Goal: Communication & Community: Answer question/provide support

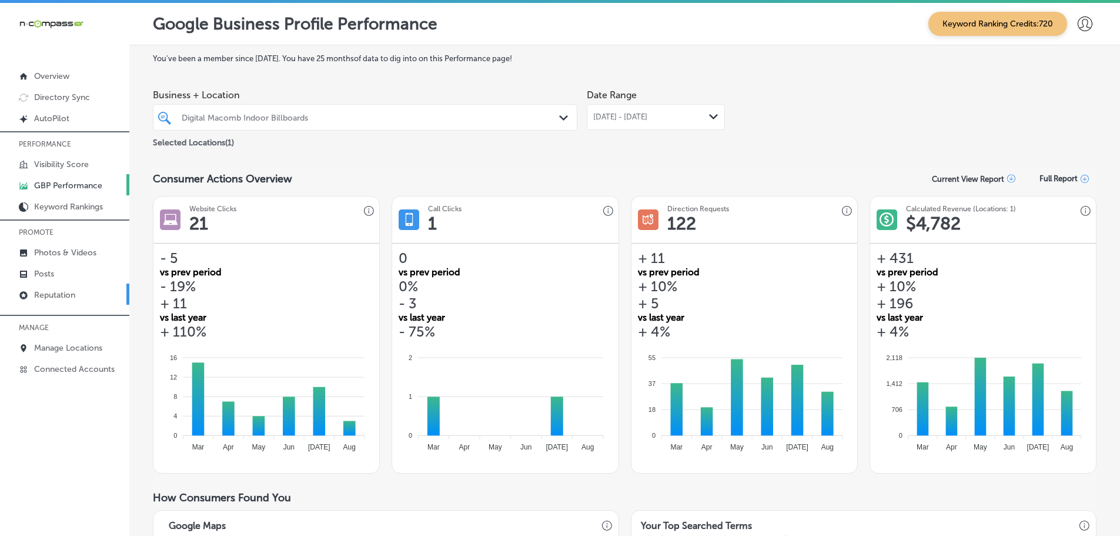
click at [55, 293] on p "Reputation" at bounding box center [54, 295] width 41 height 10
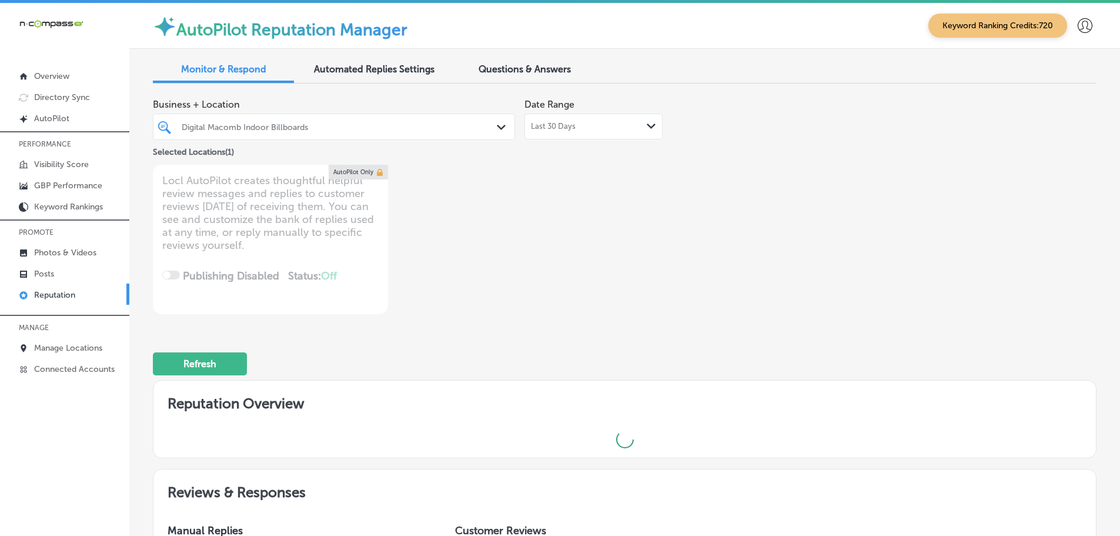
click at [600, 126] on div "Last 30 Days Path Created with Sketch." at bounding box center [593, 126] width 125 height 9
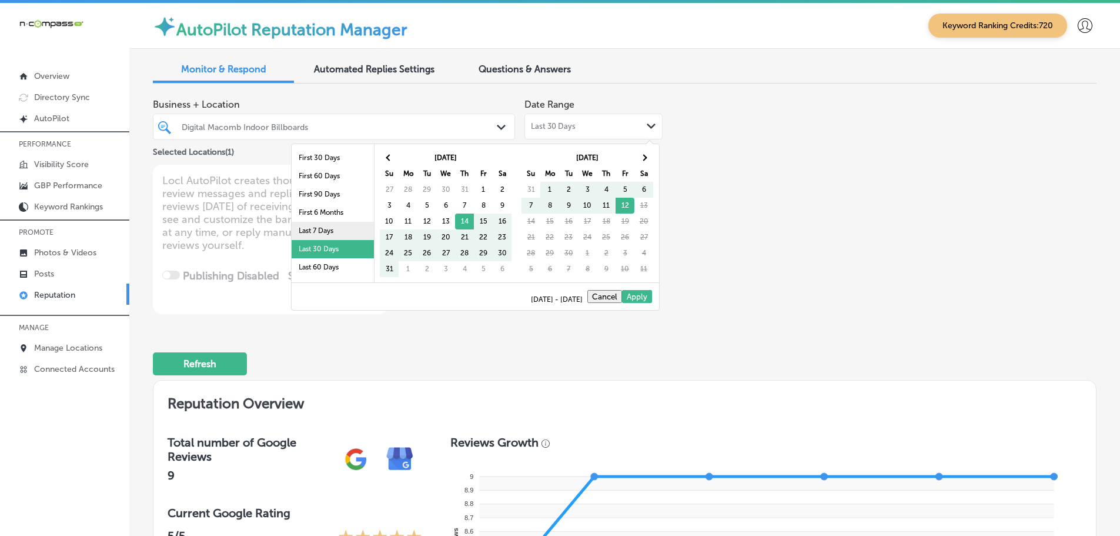
click at [314, 226] on li "Last 7 Days" at bounding box center [333, 231] width 82 height 18
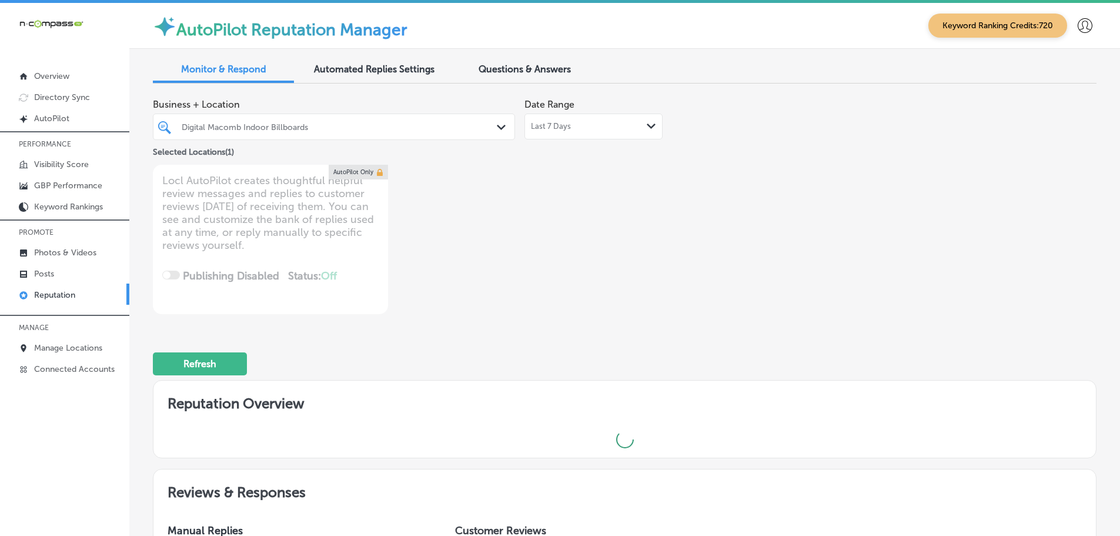
click at [492, 126] on div "Digital Macomb Indoor Billboards Path Created with Sketch." at bounding box center [333, 127] width 361 height 18
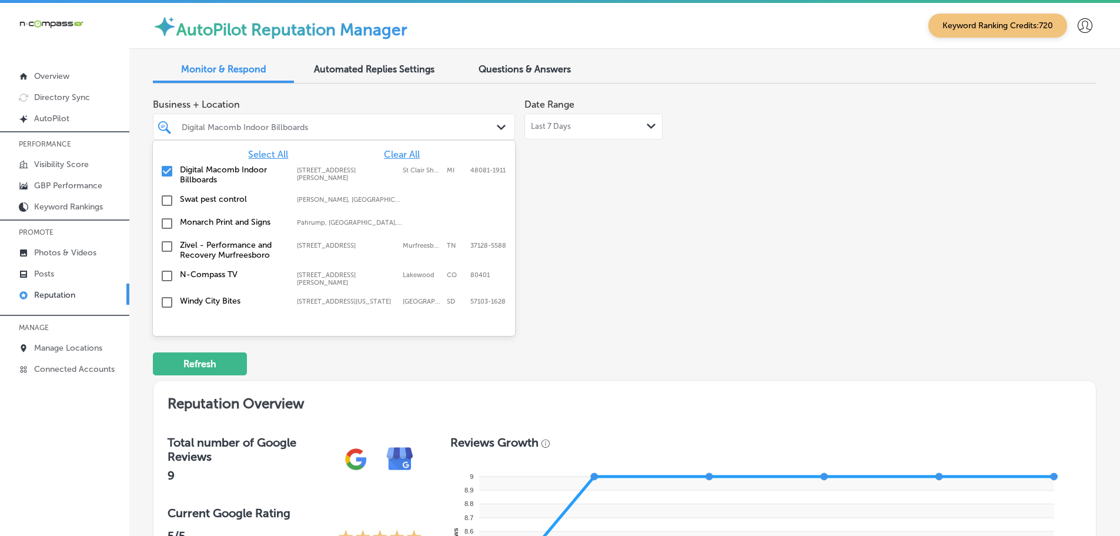
click at [263, 155] on span "Select All" at bounding box center [268, 154] width 40 height 11
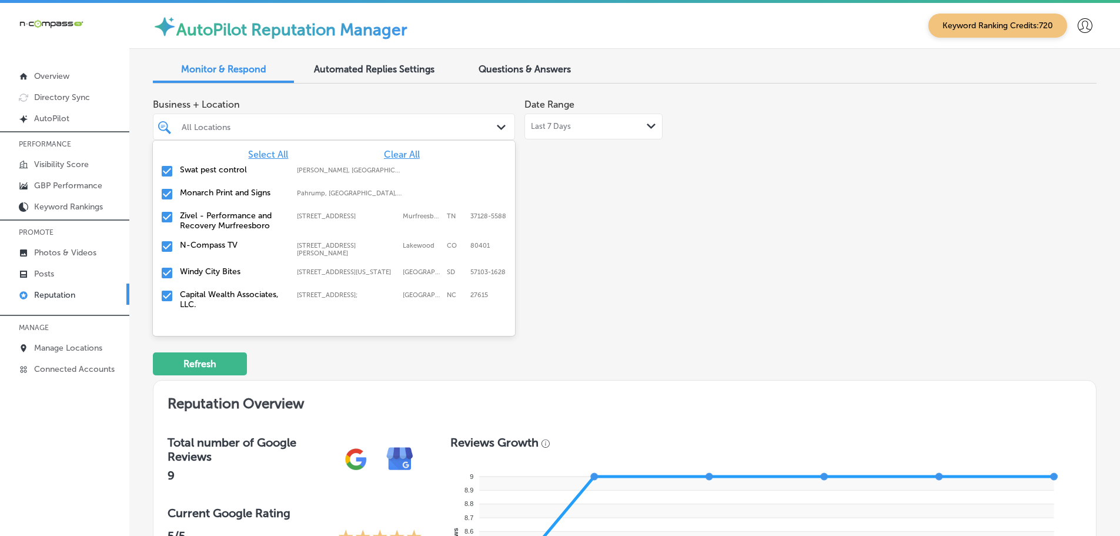
click at [661, 196] on div "Business + Location option focused, 3 of 147. 147 results available. Use Up and…" at bounding box center [436, 203] width 566 height 221
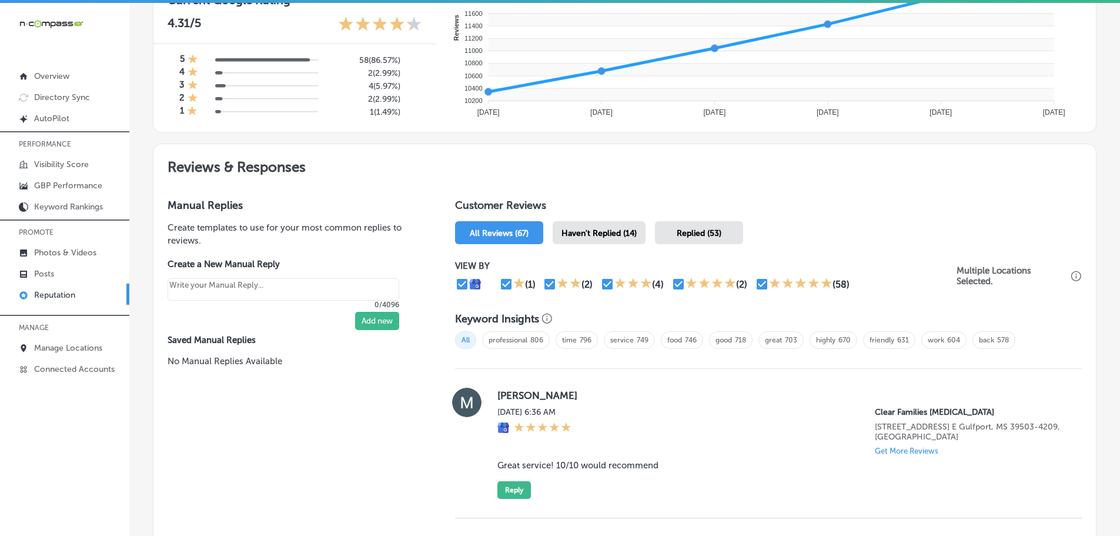
scroll to position [529, 0]
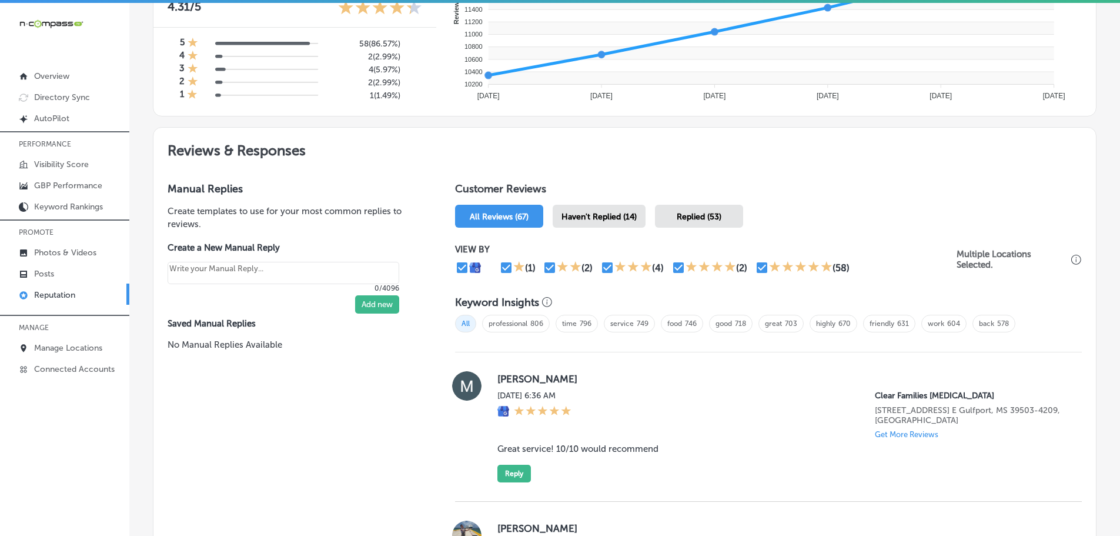
click at [599, 219] on span "Haven't Replied (14)" at bounding box center [599, 217] width 75 height 10
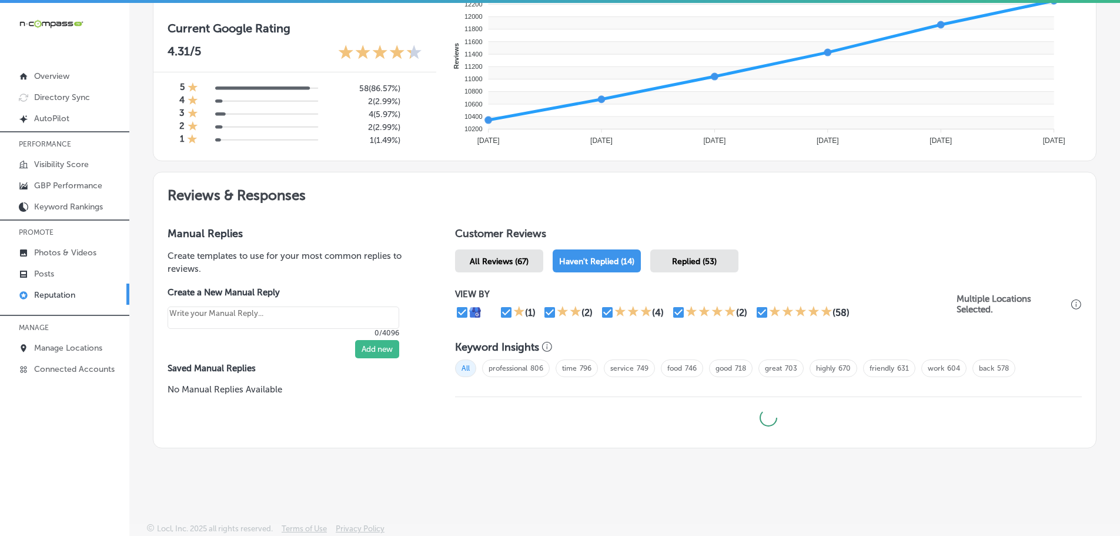
type textarea "x"
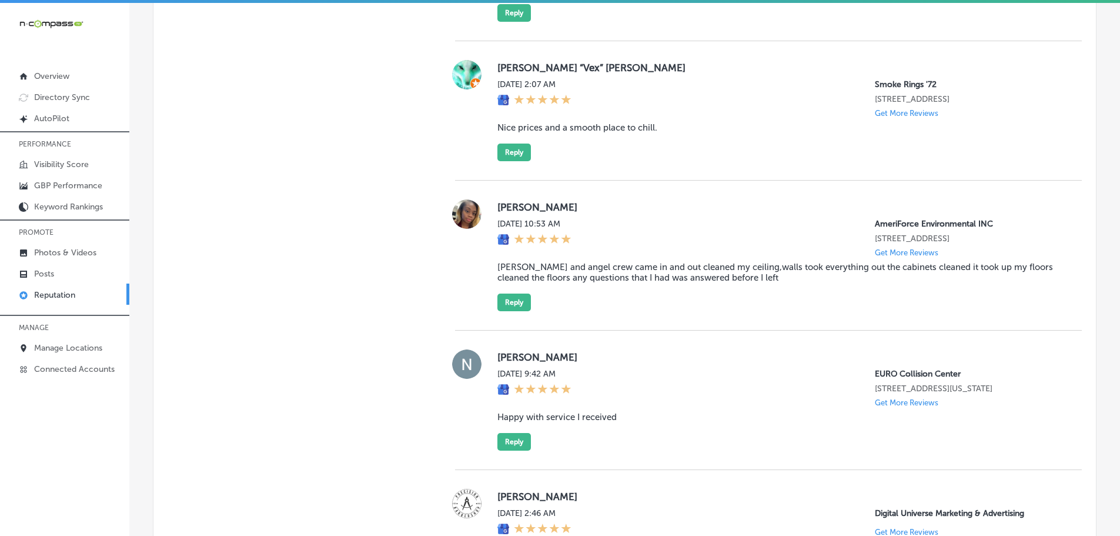
scroll to position [1529, 0]
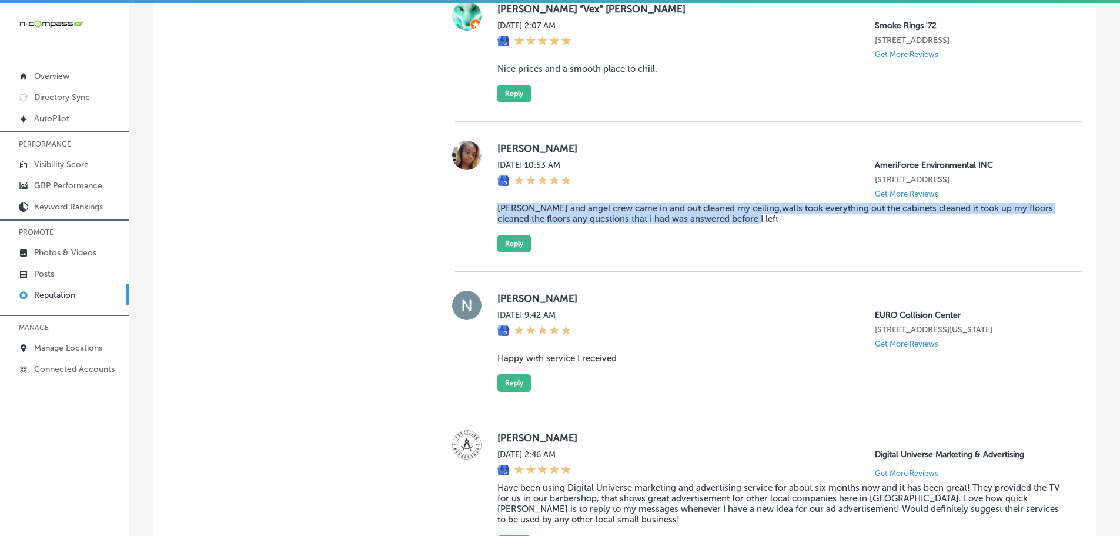
drag, startPoint x: 490, startPoint y: 238, endPoint x: 755, endPoint y: 251, distance: 265.6
click at [755, 251] on div "[PERSON_NAME] [DATE] 10:53 AM AmeriForce Environmental INC [STREET_ADDRESS] Get…" at bounding box center [768, 197] width 627 height 112
copy blockquote "[PERSON_NAME] and angel crew came in and out cleaned my ceiling,walls took ever…"
click at [503, 252] on button "Reply" at bounding box center [515, 244] width 34 height 18
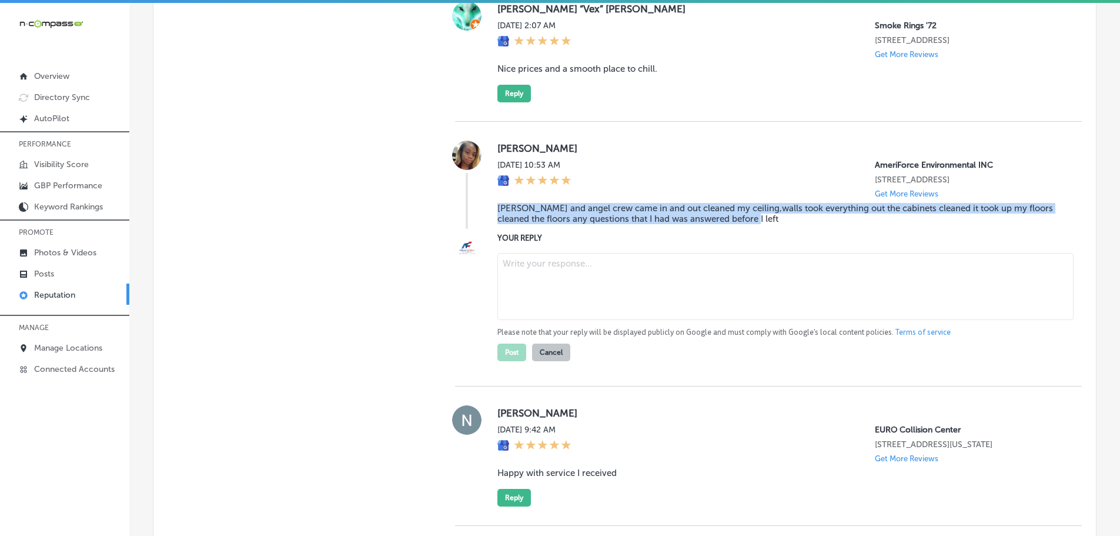
click at [529, 308] on textarea at bounding box center [786, 286] width 576 height 67
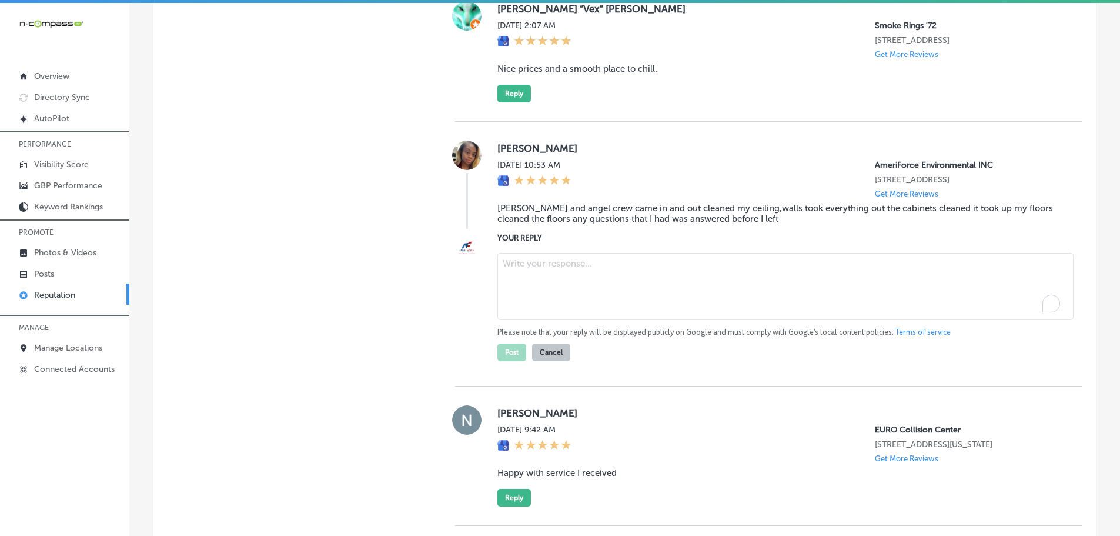
paste textarea "Thank you for your wonderful review! We’re glad to hear that [PERSON_NAME] and …"
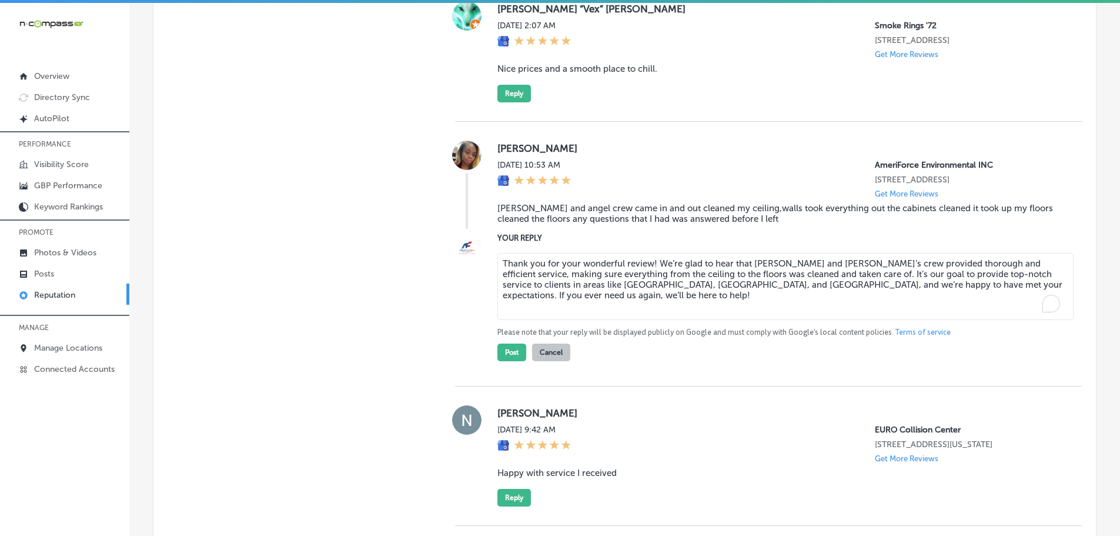
click at [650, 294] on textarea "Thank you for your wonderful review! We’re glad to hear that [PERSON_NAME] and …" at bounding box center [786, 286] width 576 height 67
type textarea "Thank you for your wonderful review, [PERSON_NAME]! We’re glad to hear that [PE…"
click at [504, 361] on button "Post" at bounding box center [512, 352] width 29 height 18
type textarea "x"
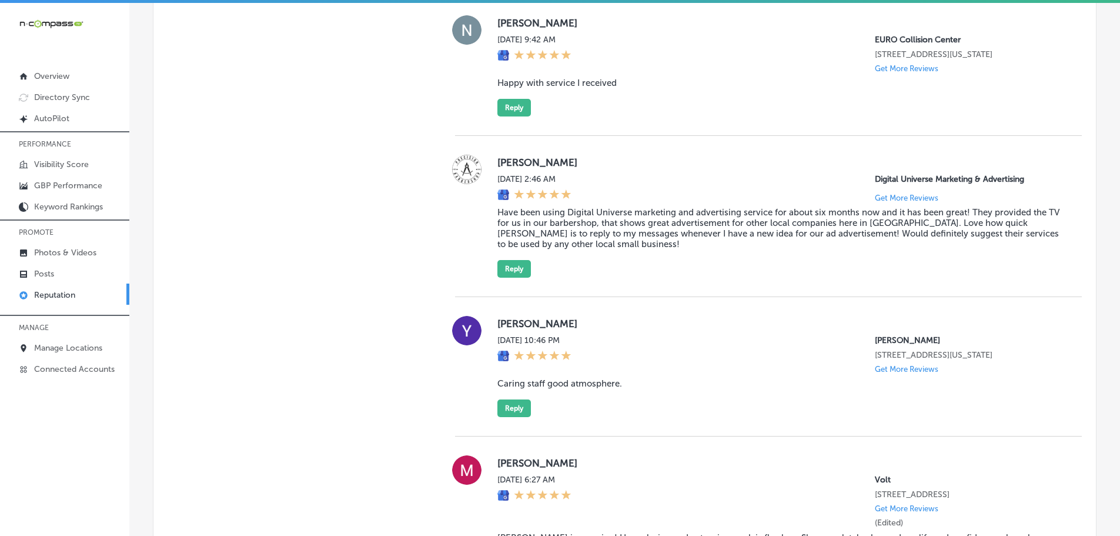
scroll to position [1705, 0]
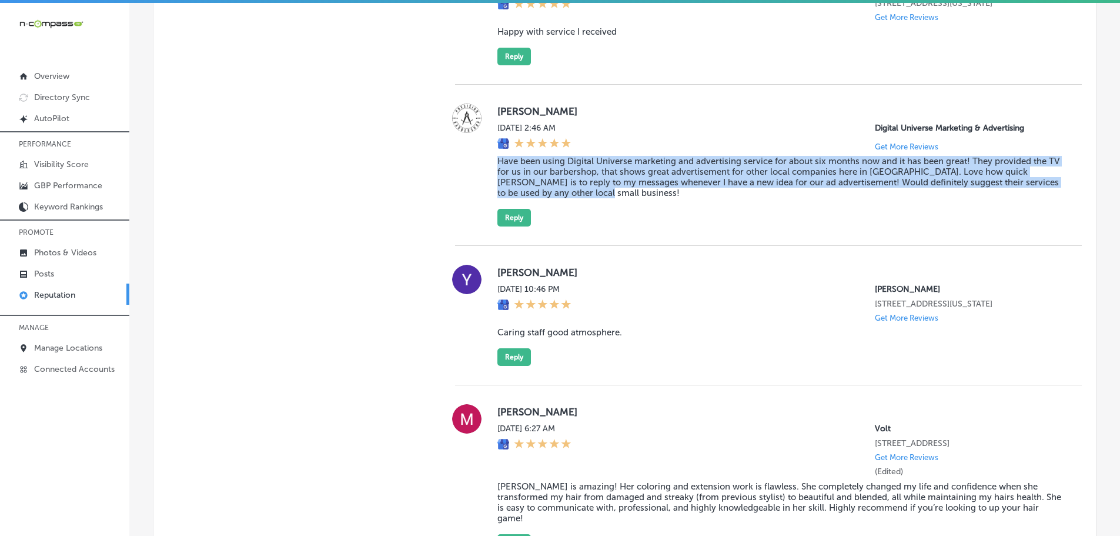
drag, startPoint x: 490, startPoint y: 192, endPoint x: 653, endPoint y: 222, distance: 166.3
click at [653, 222] on div "[PERSON_NAME] [DATE] 2:46 AM Digital Universe Marketing & Advertising Get More …" at bounding box center [768, 165] width 627 height 123
copy blockquote "Have been using Digital Universe marketing and advertising service for about si…"
click at [509, 226] on button "Reply" at bounding box center [515, 218] width 34 height 18
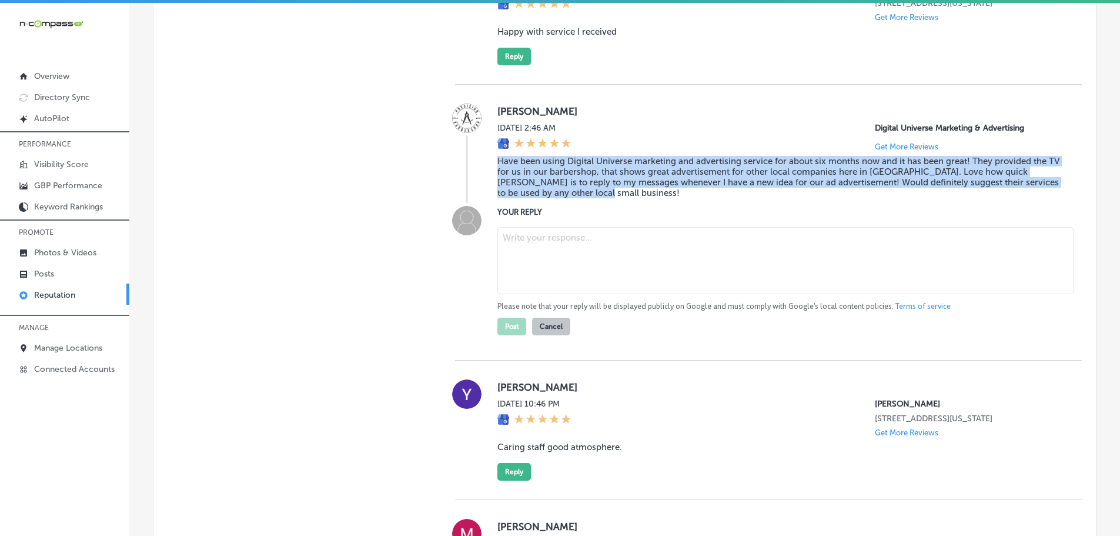
click at [540, 279] on textarea at bounding box center [786, 260] width 576 height 67
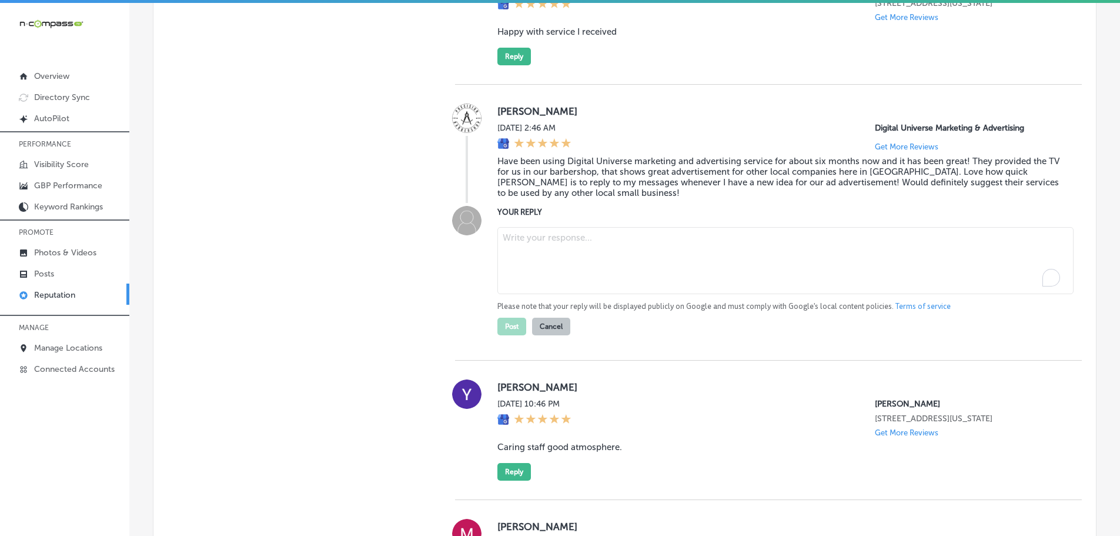
paste textarea "Thank you so much for the kind words! We're thrilled to hear that your experien…"
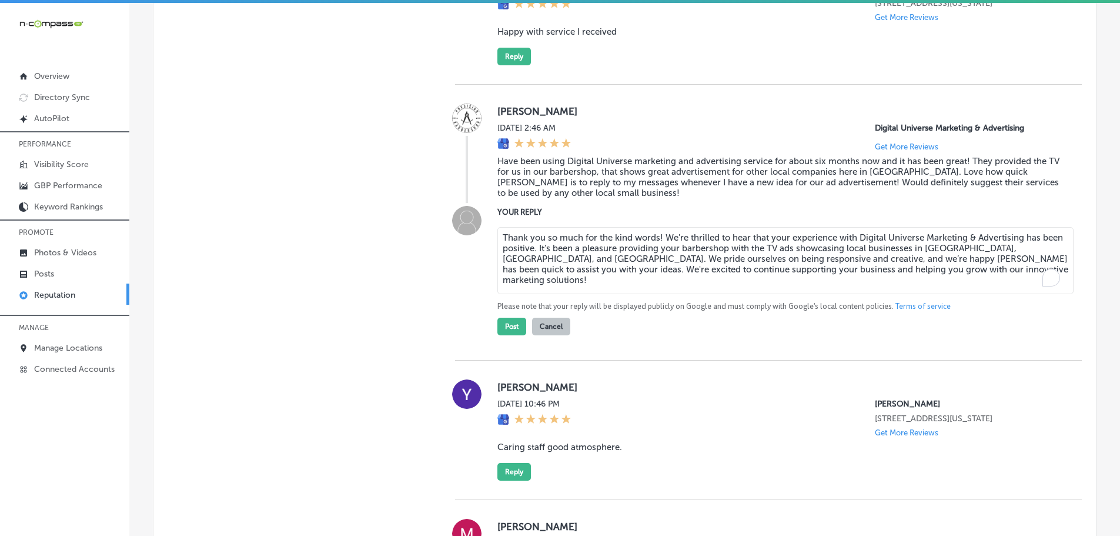
drag, startPoint x: 687, startPoint y: 269, endPoint x: 717, endPoint y: 269, distance: 30.0
click at [717, 269] on textarea "Thank you so much for the kind words! We're thrilled to hear that your experien…" at bounding box center [786, 260] width 576 height 67
click at [656, 268] on textarea "Thank you so much for the kind words! We're glad to hear that your experience w…" at bounding box center [786, 260] width 576 height 67
type textarea "Thank you so much for the kind words, [PERSON_NAME]! We're glad to hear that yo…"
click at [501, 335] on button "Post" at bounding box center [512, 327] width 29 height 18
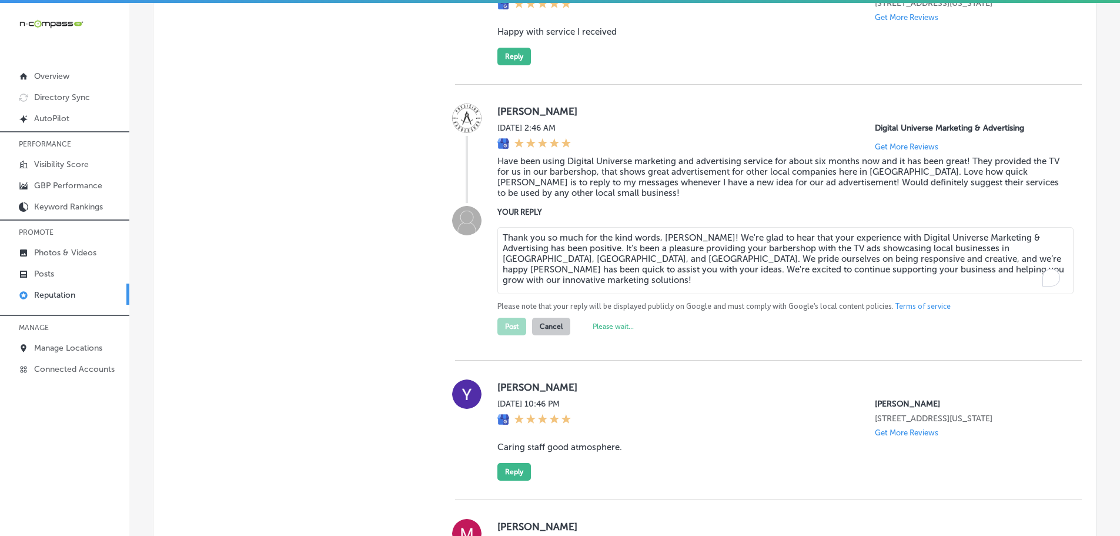
type textarea "x"
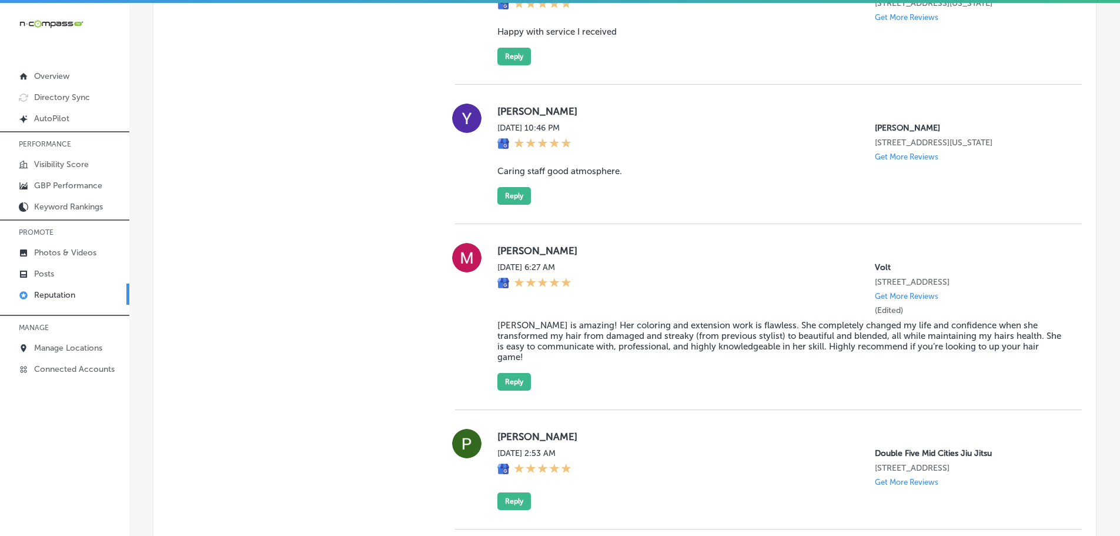
scroll to position [1647, 0]
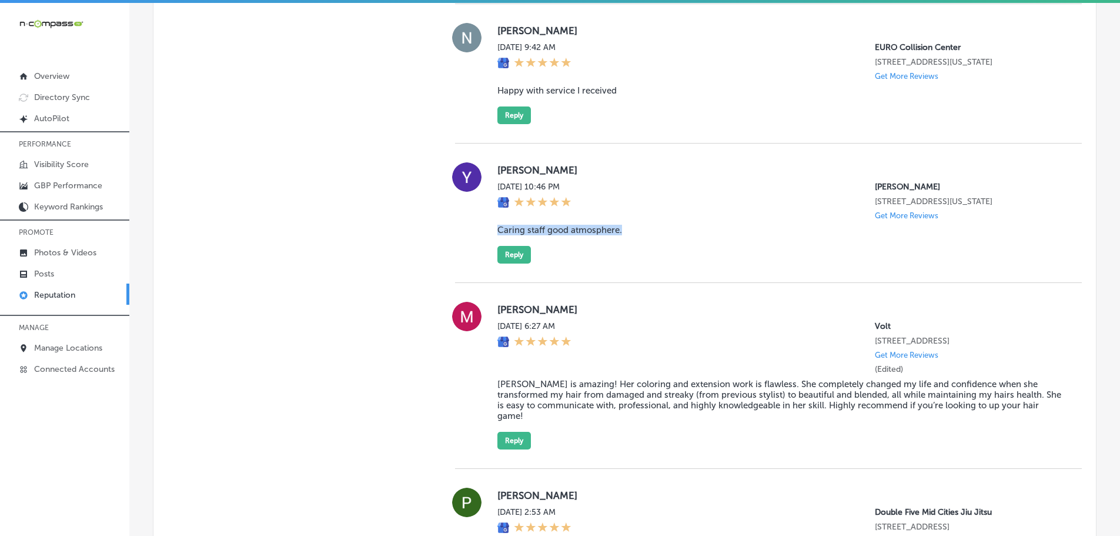
drag, startPoint x: 628, startPoint y: 260, endPoint x: 493, endPoint y: 265, distance: 134.8
click at [493, 263] on div "[PERSON_NAME] [DATE] 10:46 PM [PERSON_NAME] [STREET_ADDRESS][PERSON_NAME][US_ST…" at bounding box center [768, 212] width 627 height 101
copy blockquote "Caring staff good atmosphere."
click at [513, 263] on button "Reply" at bounding box center [515, 255] width 34 height 18
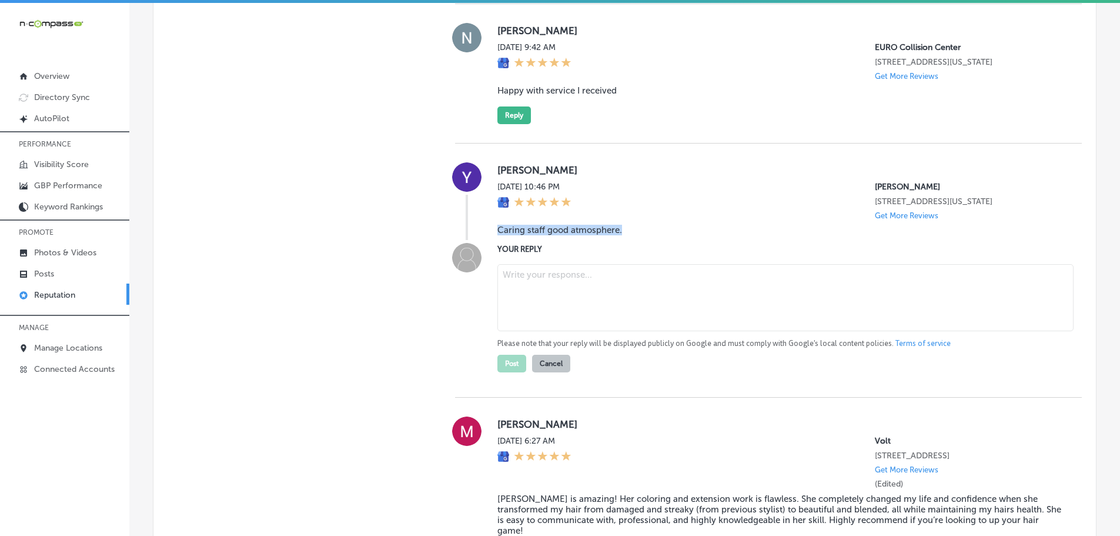
click at [545, 312] on textarea at bounding box center [786, 297] width 576 height 67
paste textarea "Thank you for your kind review! We're so glad to hear that you had a positive e…"
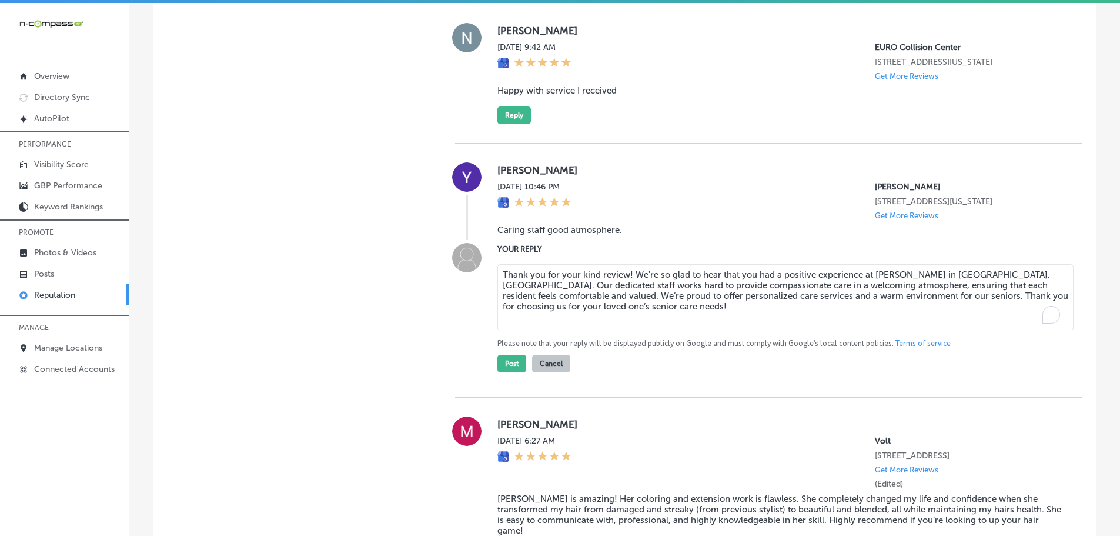
click at [626, 305] on textarea "Thank you for your kind review! We're so glad to hear that you had a positive e…" at bounding box center [786, 297] width 576 height 67
type textarea "Thank you for your kind review, [PERSON_NAME]! We're so glad to hear that you h…"
click at [506, 372] on button "Post" at bounding box center [512, 364] width 29 height 18
type textarea "x"
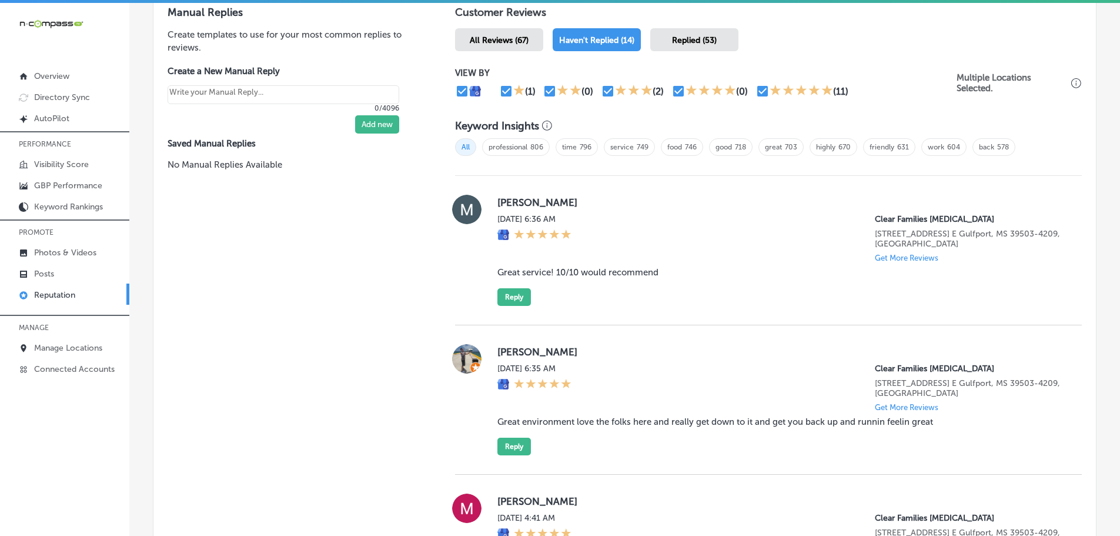
scroll to position [235, 0]
